Goal: Transaction & Acquisition: Purchase product/service

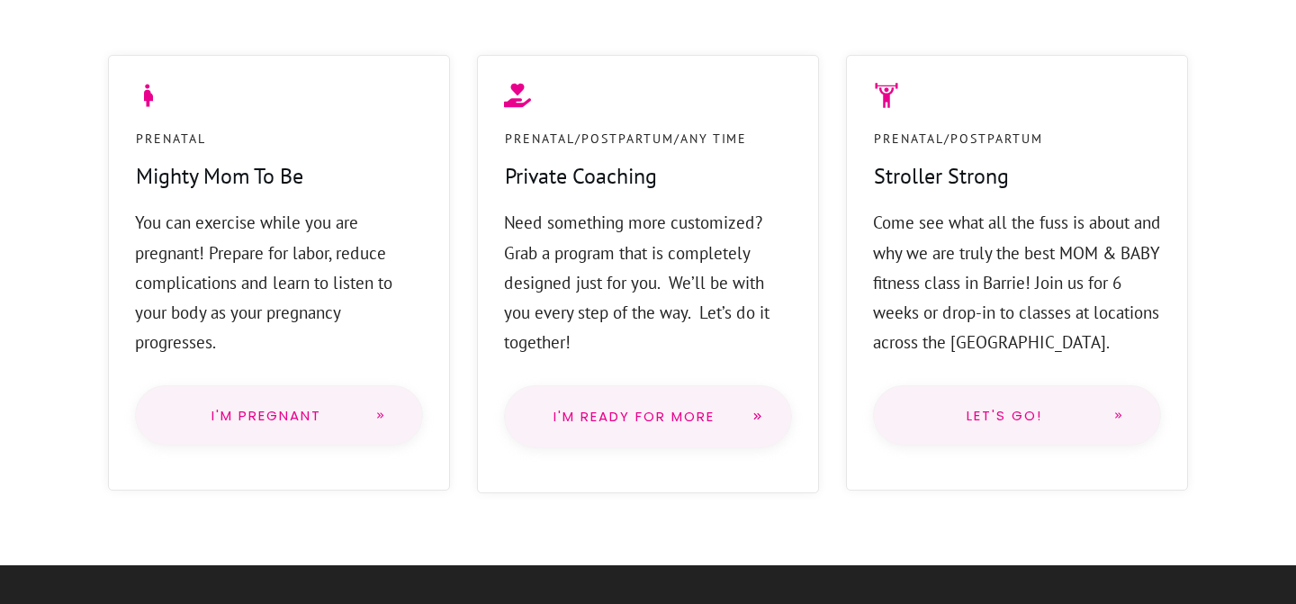
scroll to position [1409, 0]
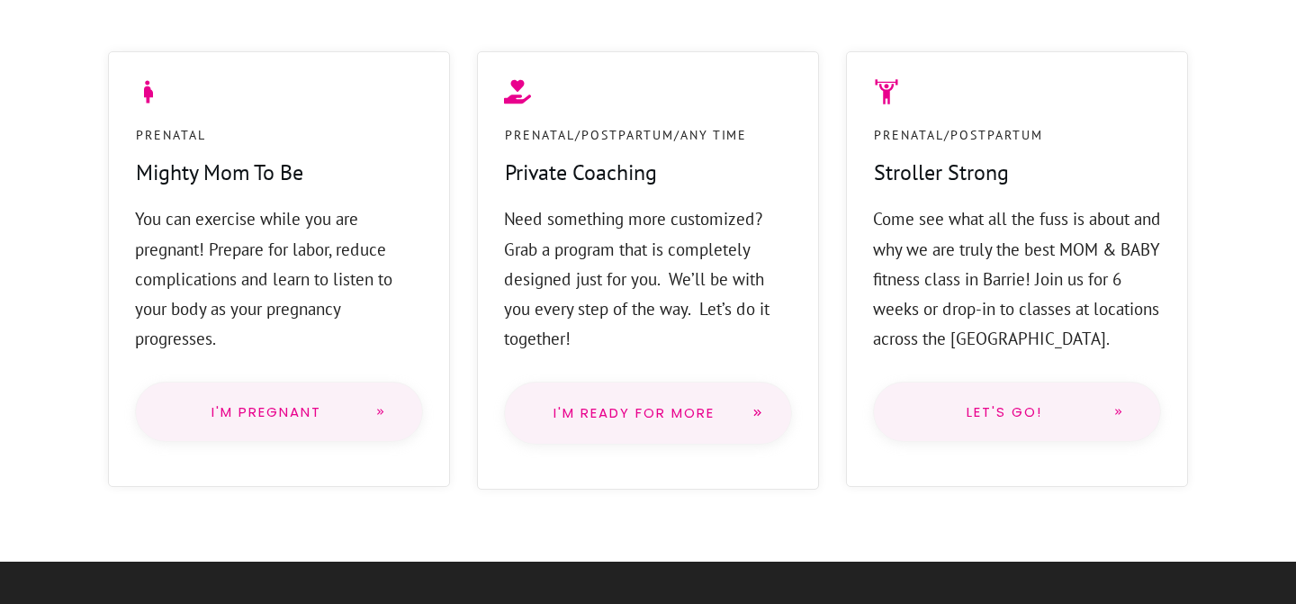
click at [1078, 420] on link "Let's go!" at bounding box center [1017, 412] width 288 height 61
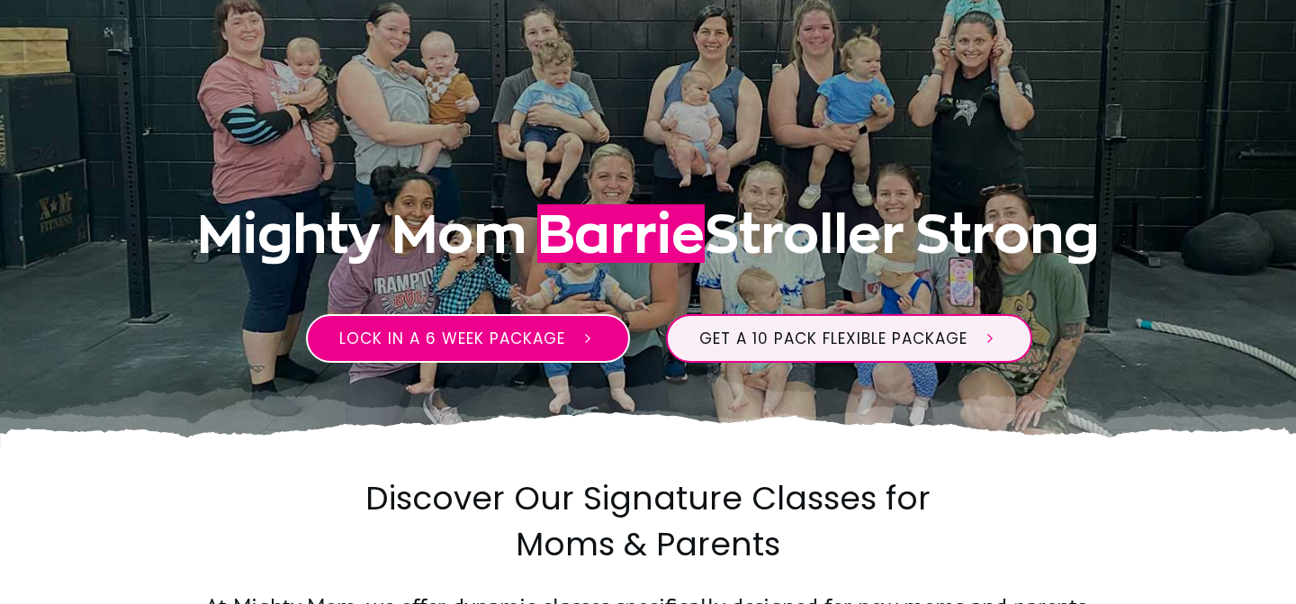
scroll to position [322, 0]
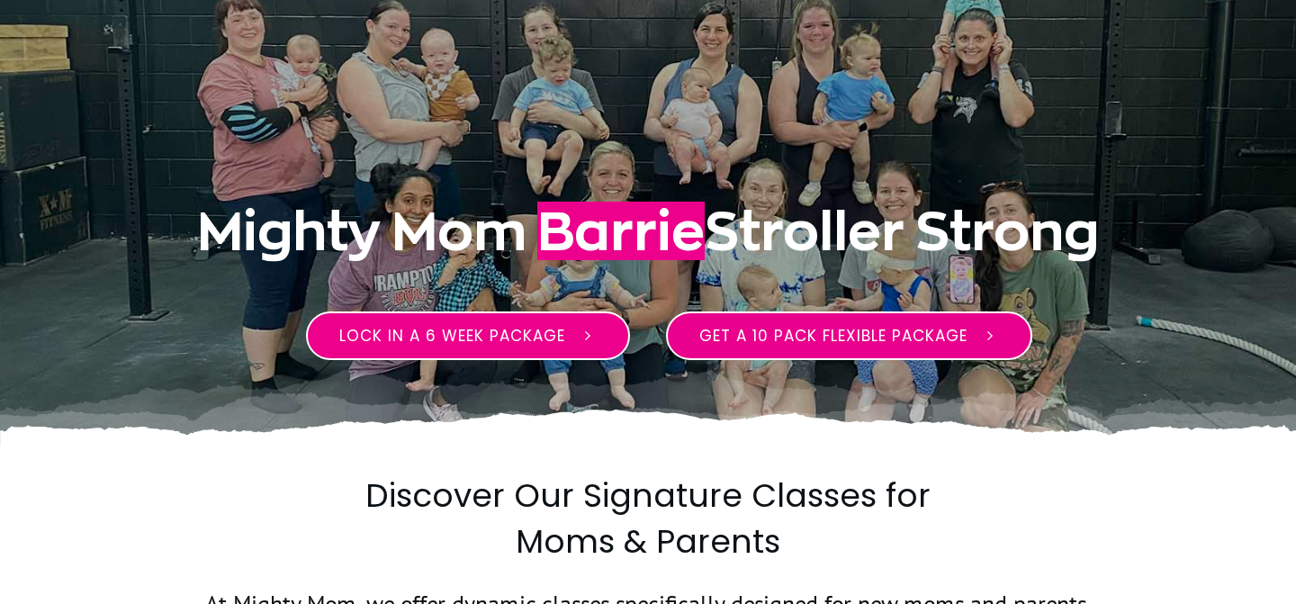
click at [940, 344] on span "Get a 10 pack flexible package" at bounding box center [834, 336] width 268 height 22
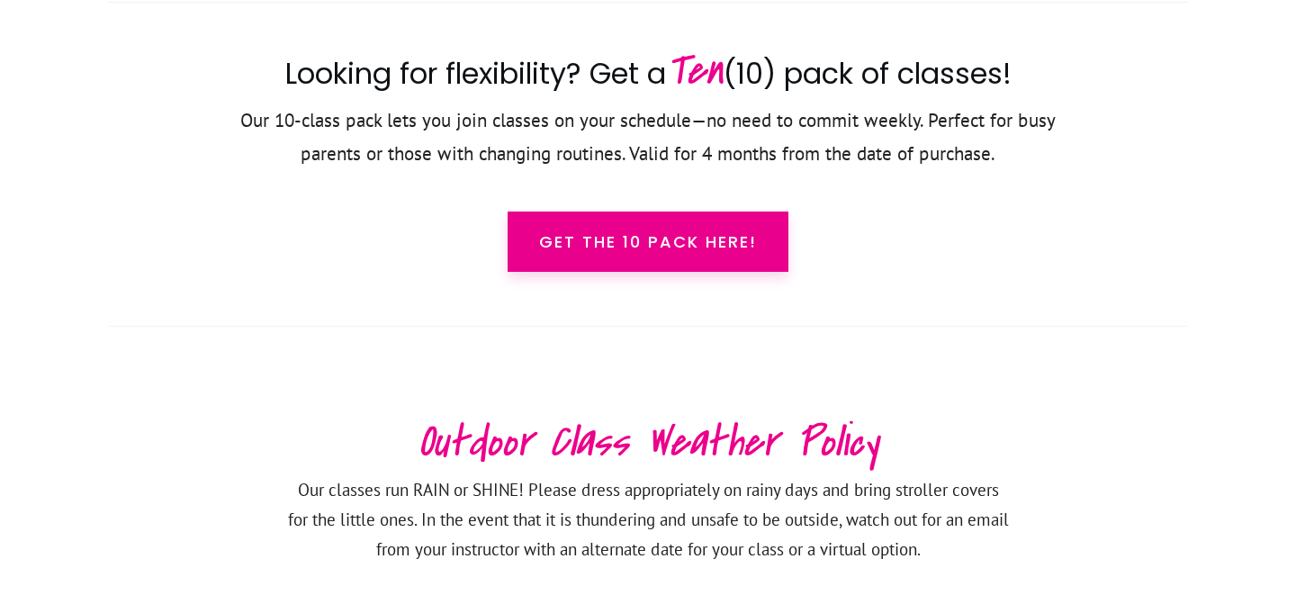
scroll to position [3147, 0]
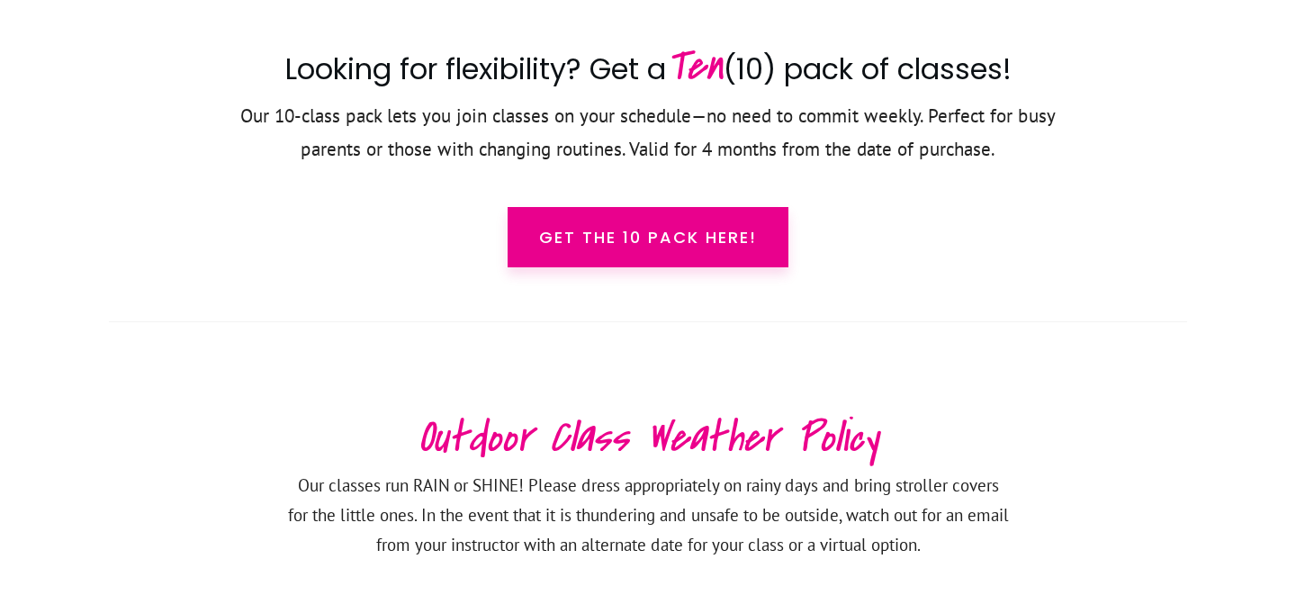
scroll to position [322, 0]
